Goal: Browse casually

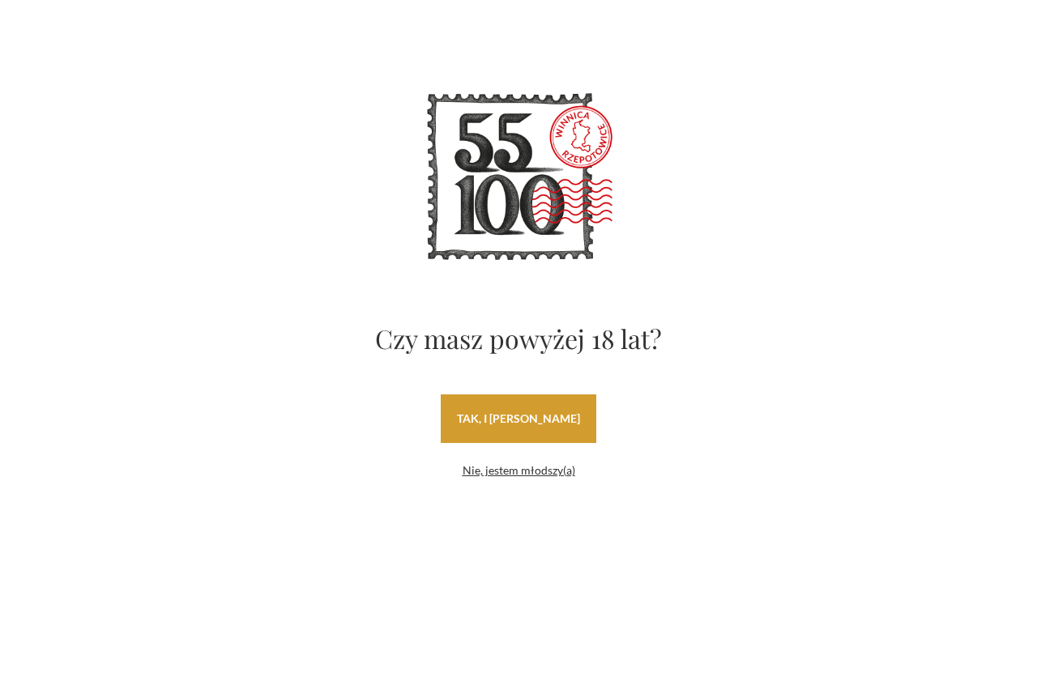
click at [494, 412] on link "tak, i [PERSON_NAME]" at bounding box center [519, 419] width 156 height 49
